Goal: Find specific page/section: Find specific page/section

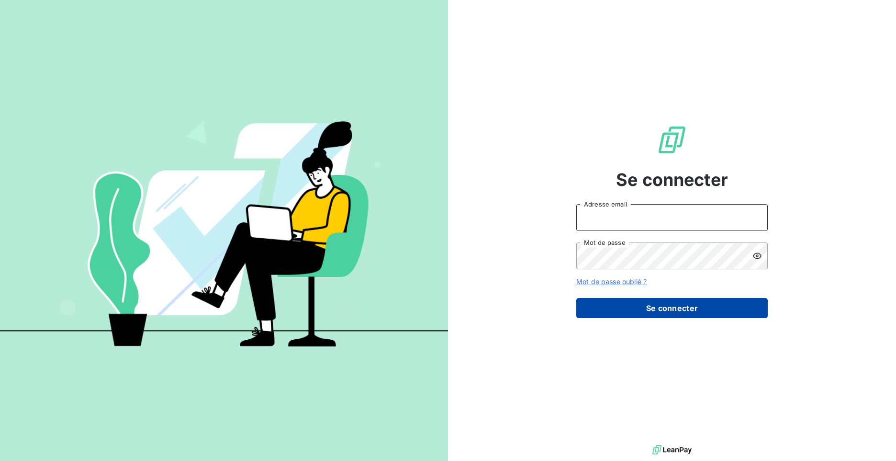
type input "m.roux@ftsb.fr"
click at [649, 309] on button "Se connecter" at bounding box center [672, 308] width 192 height 20
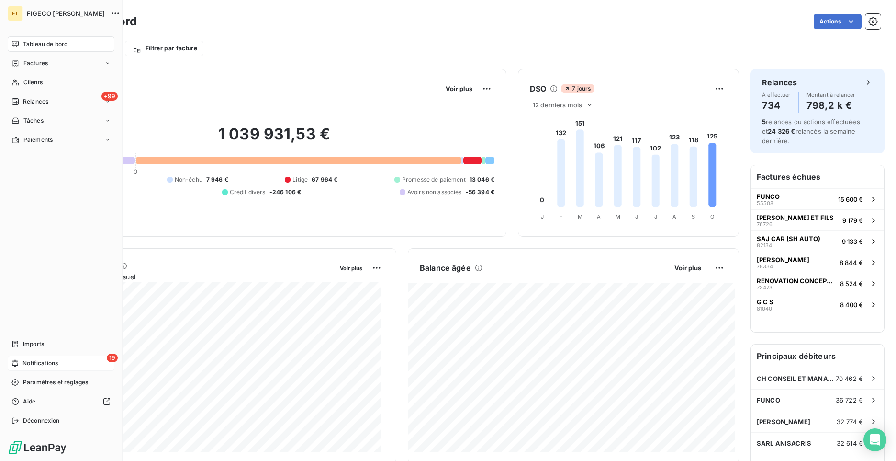
drag, startPoint x: 38, startPoint y: 361, endPoint x: 57, endPoint y: 365, distance: 19.0
click at [38, 361] on span "Notifications" at bounding box center [40, 363] width 35 height 9
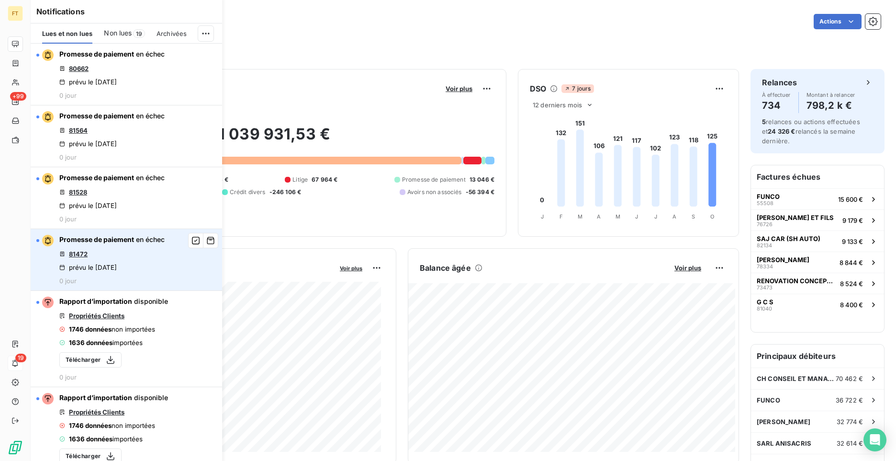
click at [86, 254] on link "81472" at bounding box center [78, 254] width 19 height 8
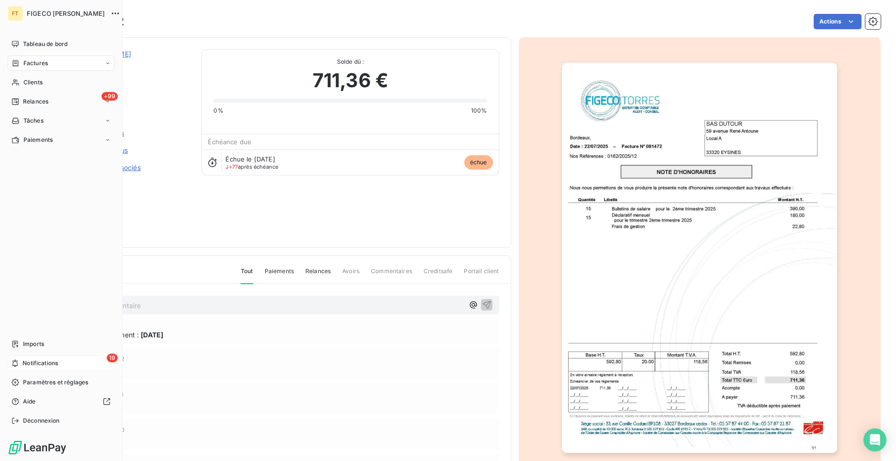
click at [67, 363] on div "19 Notifications" at bounding box center [61, 362] width 107 height 15
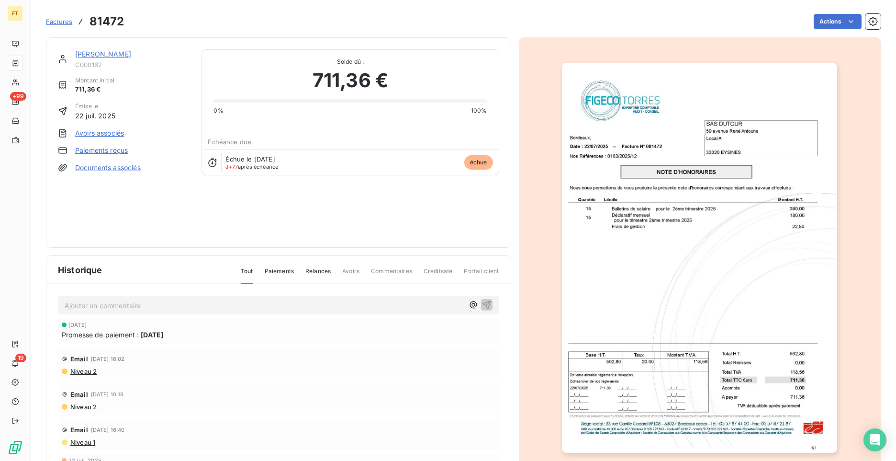
click at [226, 30] on div "Factures 81472 Actions" at bounding box center [463, 21] width 835 height 20
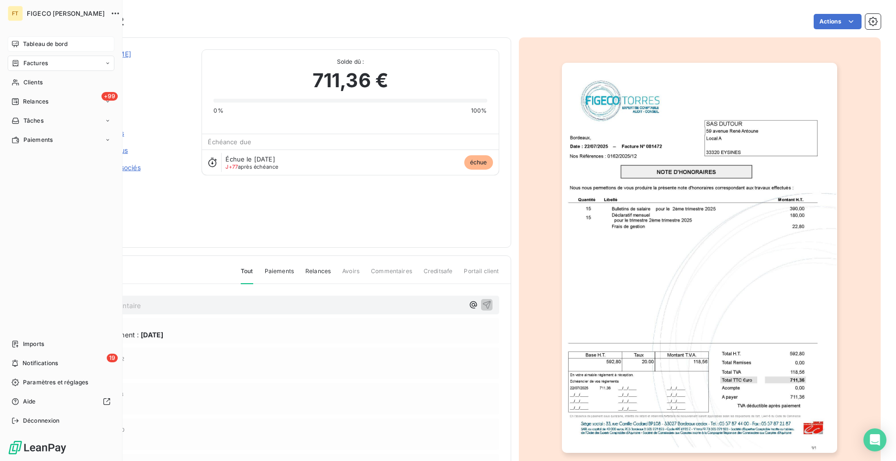
click at [8, 42] on div "Tableau de bord" at bounding box center [61, 43] width 107 height 15
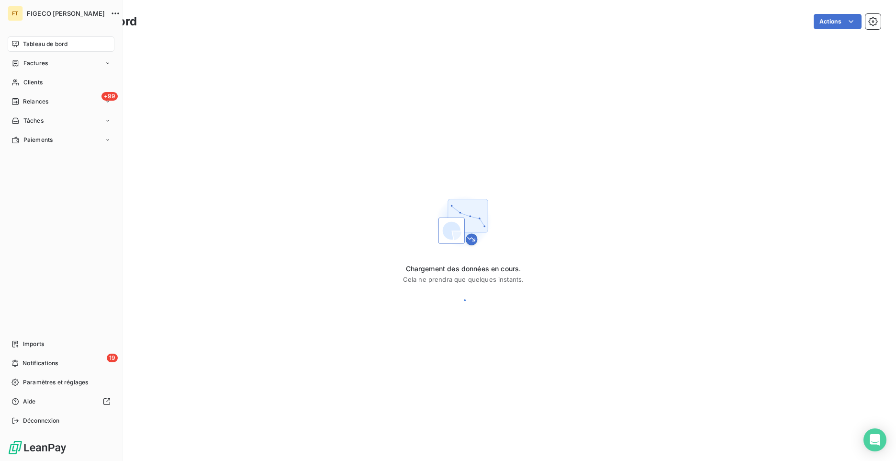
click at [65, 48] on div "Tableau de bord" at bounding box center [61, 43] width 107 height 15
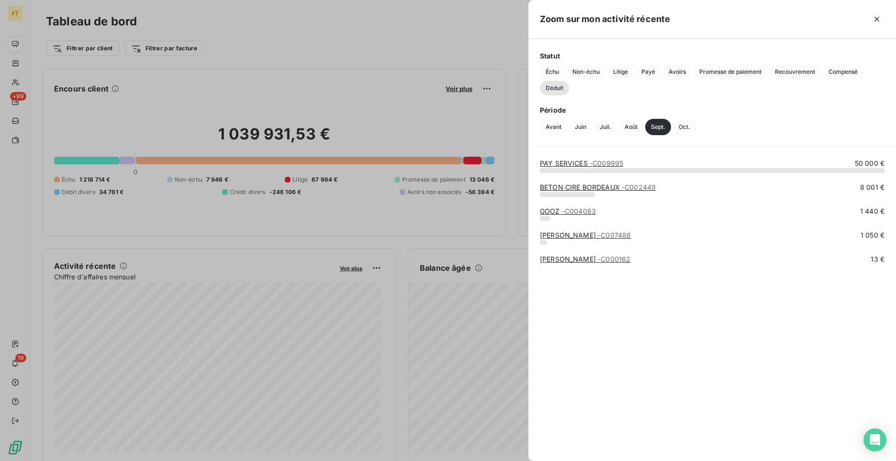
click at [322, 282] on div at bounding box center [448, 230] width 896 height 461
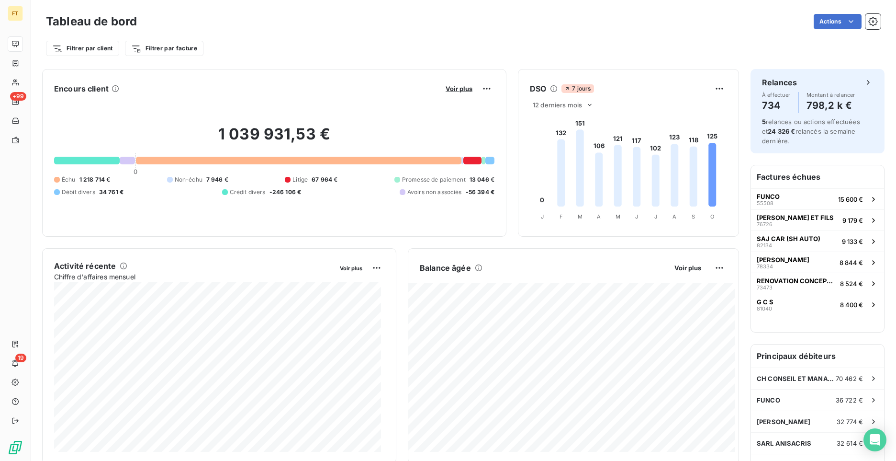
click at [292, 58] on div "Tableau de bord Actions Filtrer par client Filtrer par facture" at bounding box center [464, 31] width 866 height 63
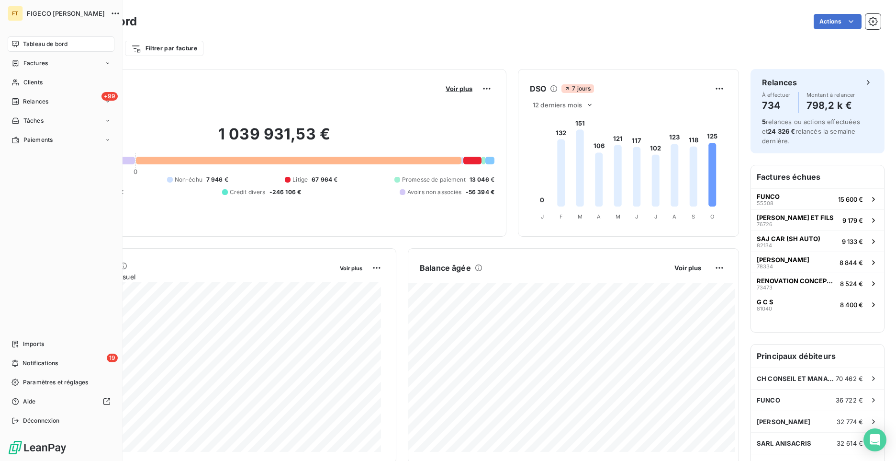
click at [13, 44] on icon at bounding box center [15, 44] width 8 height 8
click at [39, 98] on span "Relances" at bounding box center [35, 101] width 25 height 9
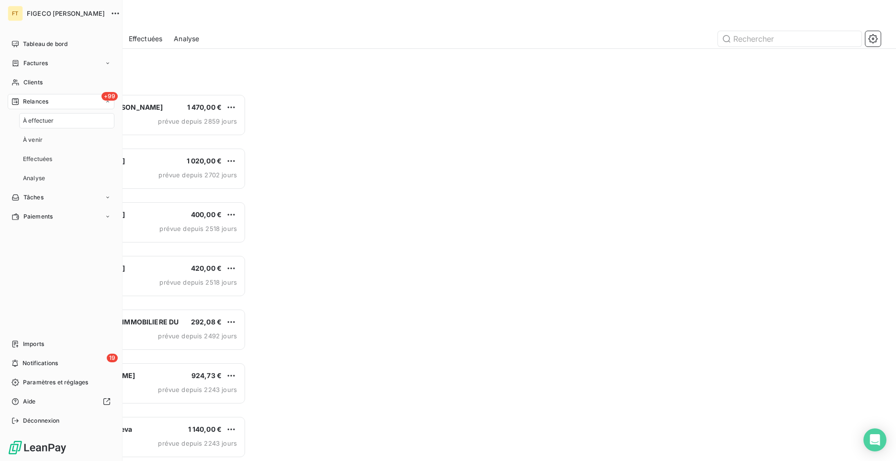
scroll to position [360, 193]
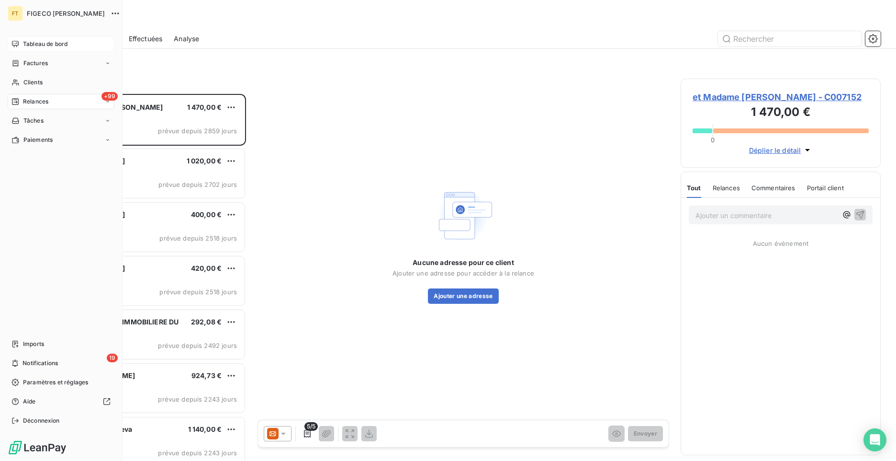
click at [36, 41] on span "Tableau de bord" at bounding box center [45, 44] width 45 height 9
